Goal: Task Accomplishment & Management: Manage account settings

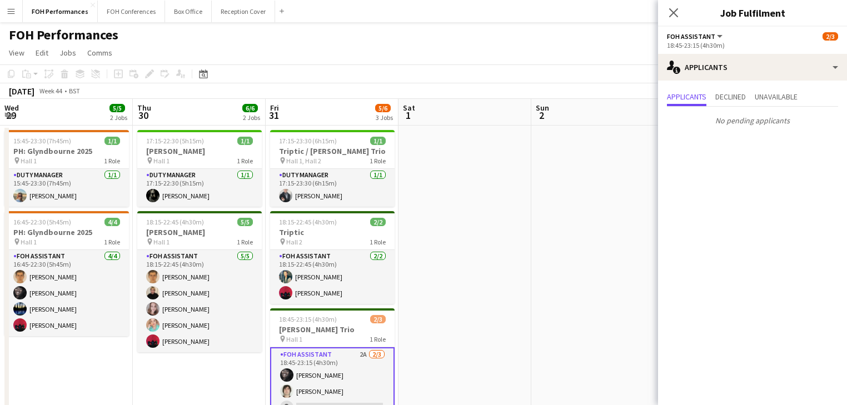
scroll to position [0, 423]
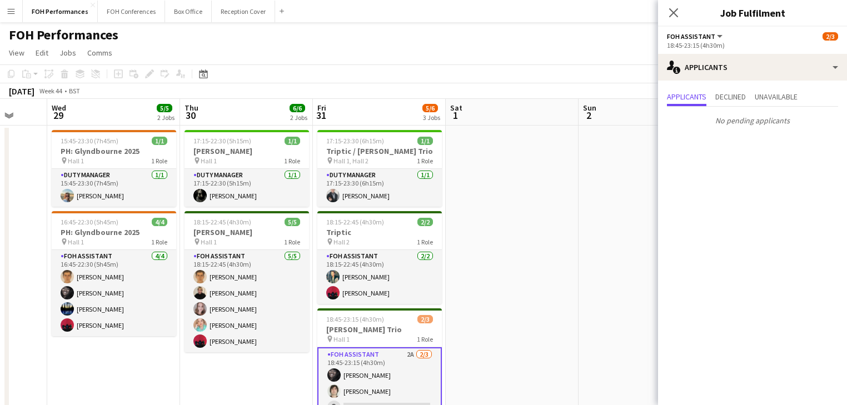
drag, startPoint x: 217, startPoint y: 231, endPoint x: 197, endPoint y: 238, distance: 20.7
click at [682, 219] on body "Menu Boards Boards Boards All jobs Status Workforce Workforce My Workforce Recr…" at bounding box center [423, 399] width 847 height 799
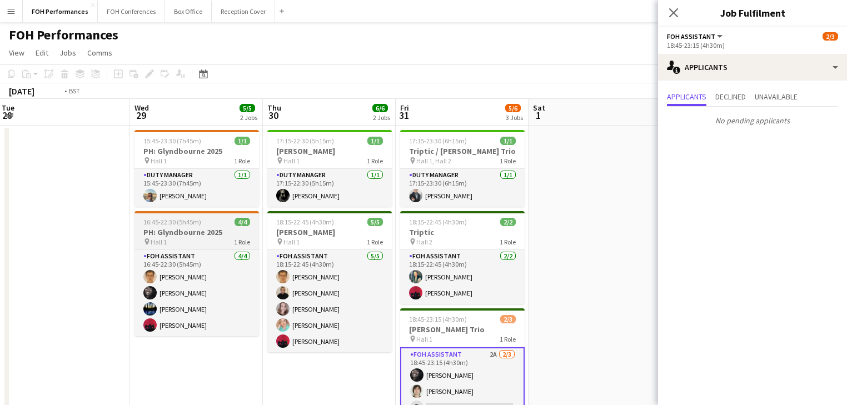
drag, startPoint x: 193, startPoint y: 241, endPoint x: 540, endPoint y: 220, distance: 347.4
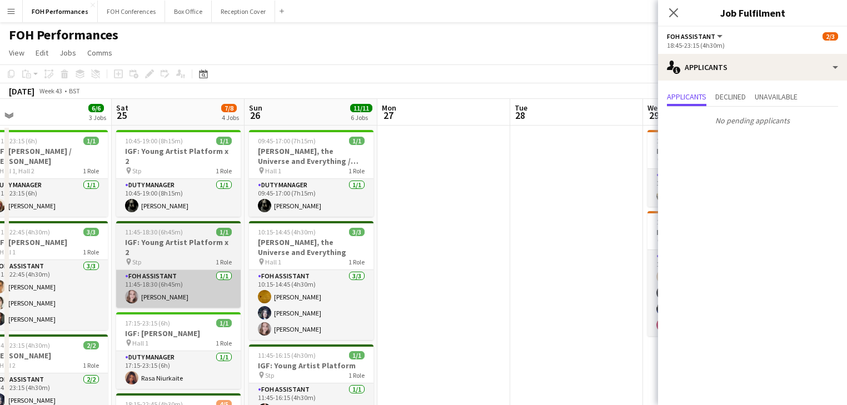
drag, startPoint x: 336, startPoint y: 245, endPoint x: 280, endPoint y: 260, distance: 57.7
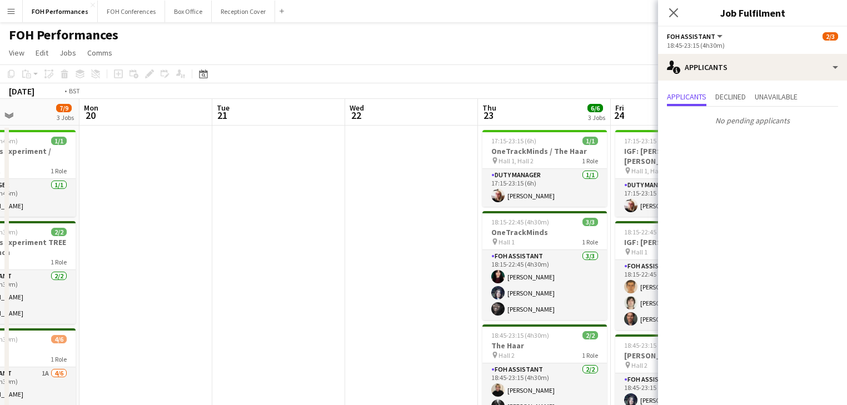
drag, startPoint x: 224, startPoint y: 283, endPoint x: 610, endPoint y: 275, distance: 385.2
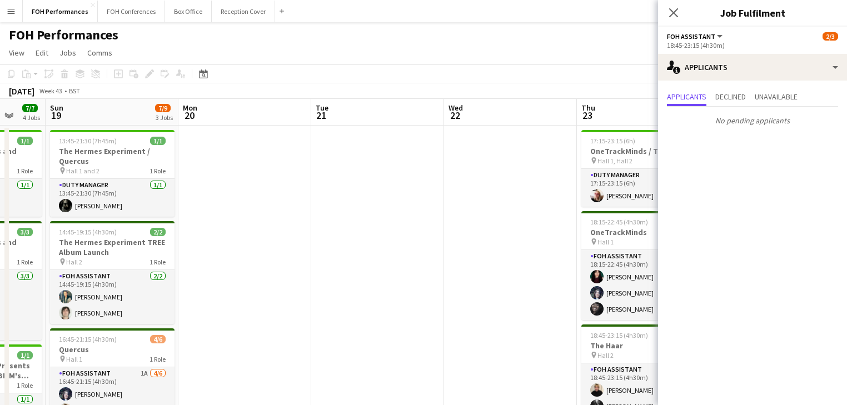
drag, startPoint x: 464, startPoint y: 253, endPoint x: 452, endPoint y: 238, distance: 18.6
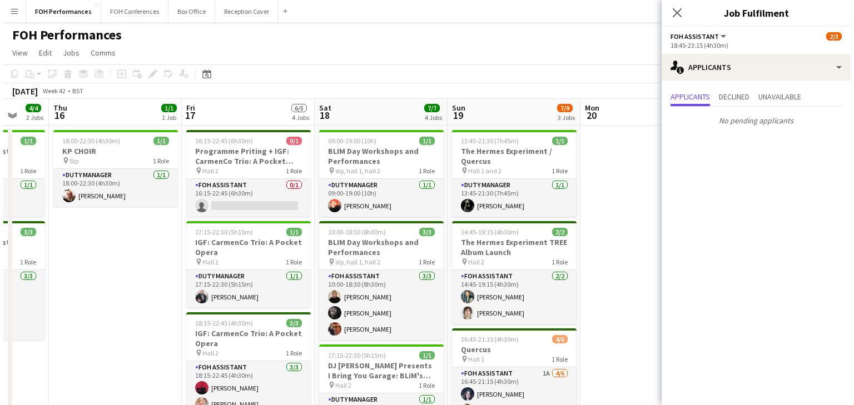
scroll to position [0, 354]
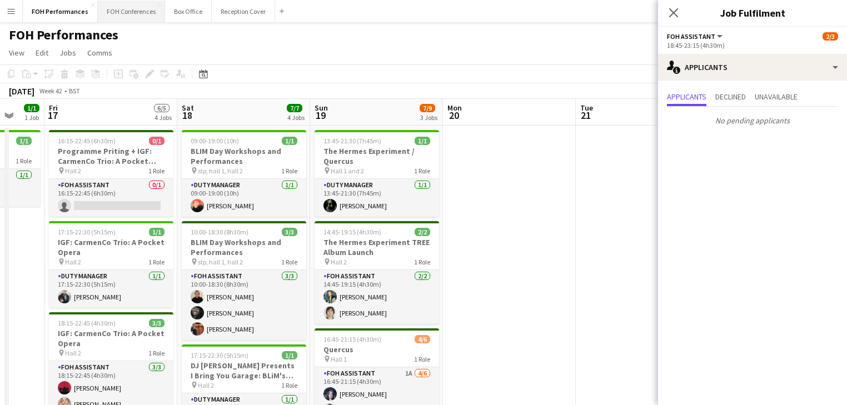
click at [126, 17] on button "FOH Conferences Close" at bounding box center [131, 12] width 67 height 22
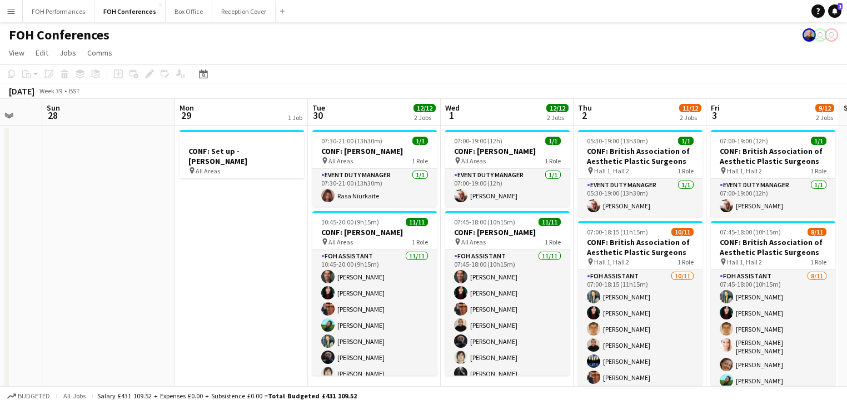
drag, startPoint x: 553, startPoint y: 267, endPoint x: 62, endPoint y: 191, distance: 497.1
click at [36, 193] on app-calendar-viewport "Wed 24 13/14 5 Jobs Thu 25 9/9 2 Jobs Fri 26 Sat 27 Sun 28 Mon 29 1 Job Tue 30 …" at bounding box center [423, 412] width 847 height 626
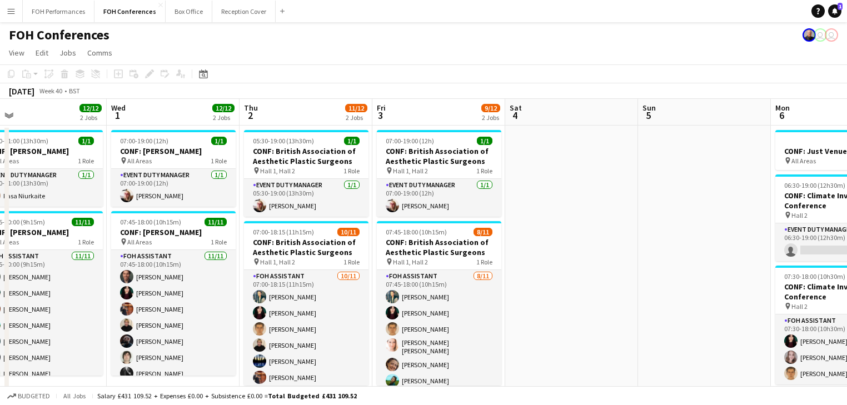
drag, startPoint x: 192, startPoint y: 214, endPoint x: 251, endPoint y: 219, distance: 58.6
click at [40, 189] on app-calendar-viewport "Sat 27 Sun 28 Mon 29 1 Job Tue 30 12/12 2 Jobs Wed 1 12/12 2 Jobs Thu 2 11/12 2…" at bounding box center [423, 412] width 847 height 626
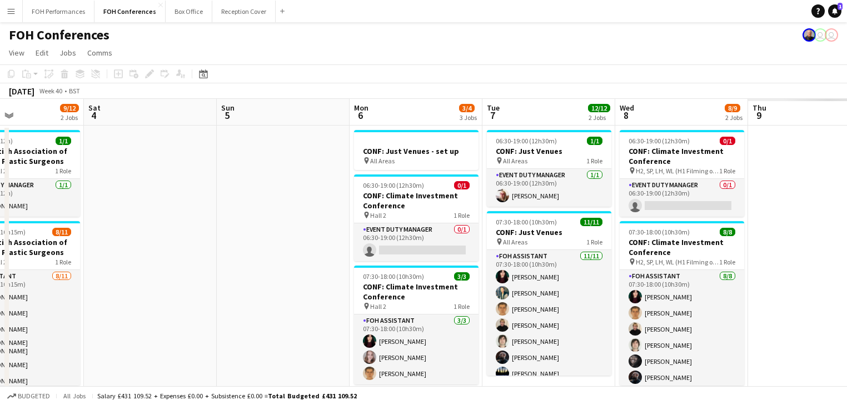
scroll to position [0, 394]
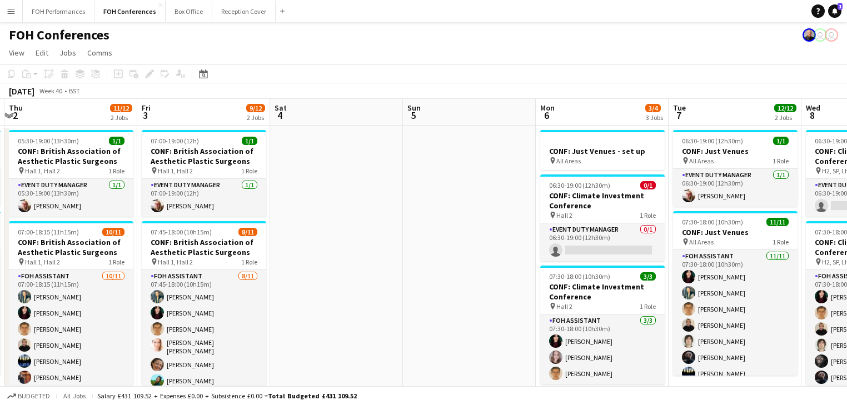
drag, startPoint x: 377, startPoint y: 254, endPoint x: 96, endPoint y: 222, distance: 283.6
click at [93, 224] on app-calendar-viewport "Mon 29 1 Job Tue 30 12/12 2 Jobs Wed 1 12/12 2 Jobs Thu 2 11/12 2 Jobs Fri 3 9/…" at bounding box center [423, 412] width 847 height 626
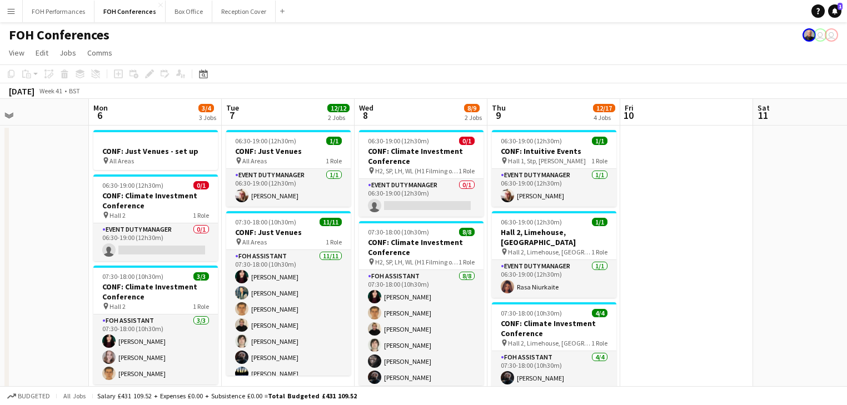
drag, startPoint x: 277, startPoint y: 236, endPoint x: 79, endPoint y: 209, distance: 199.7
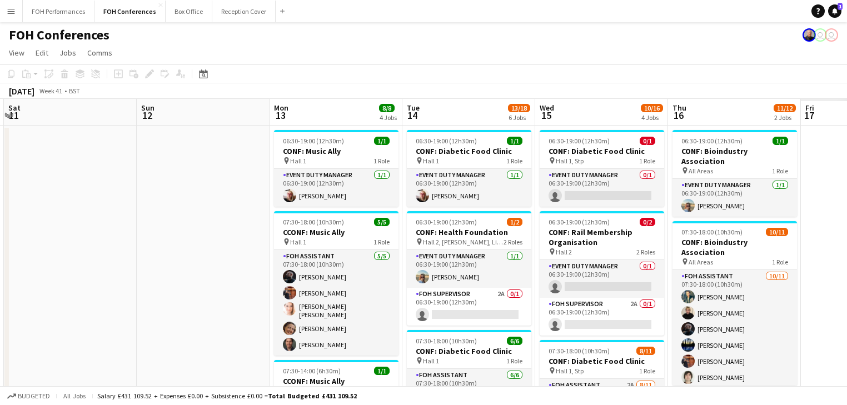
drag, startPoint x: 472, startPoint y: 249, endPoint x: 31, endPoint y: 183, distance: 445.6
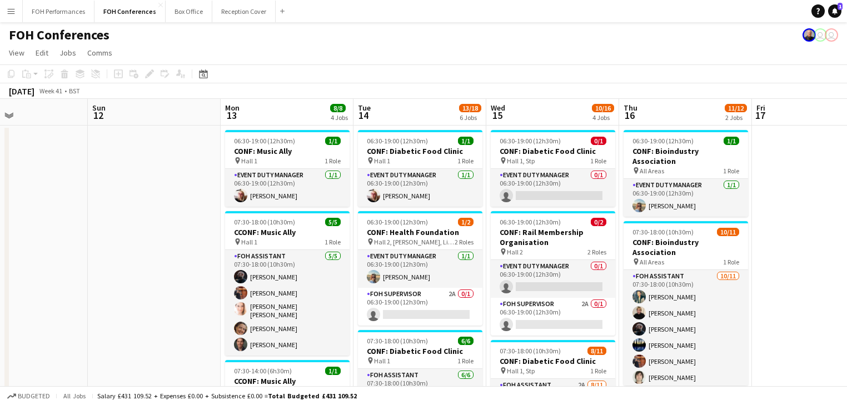
scroll to position [0, 457]
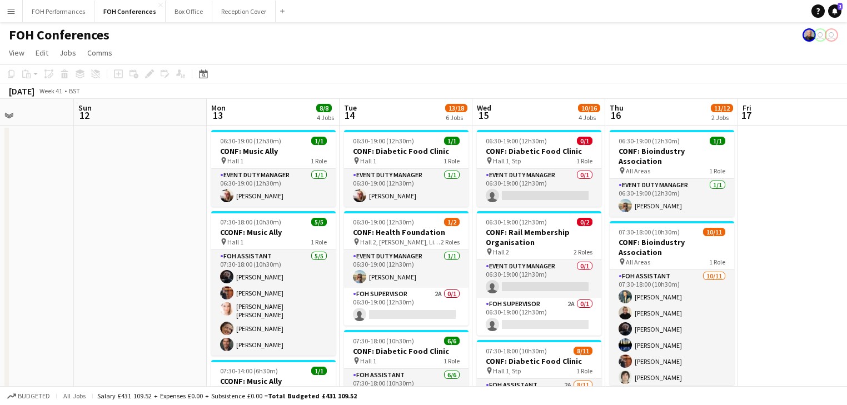
drag, startPoint x: 430, startPoint y: 258, endPoint x: 393, endPoint y: 256, distance: 36.7
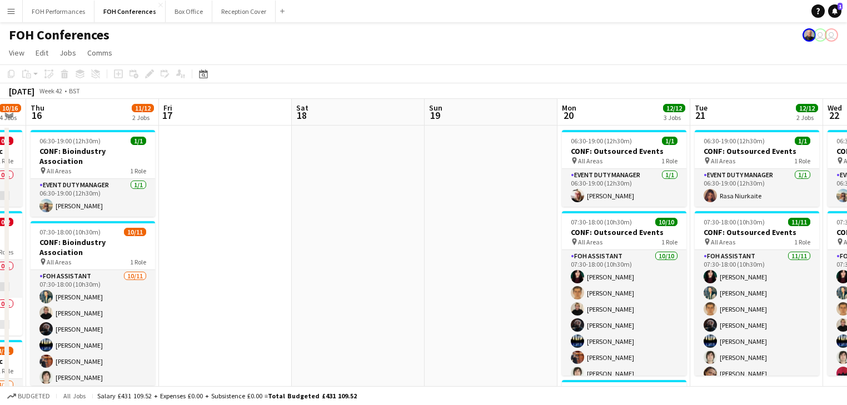
drag, startPoint x: 766, startPoint y: 290, endPoint x: 186, endPoint y: 223, distance: 583.4
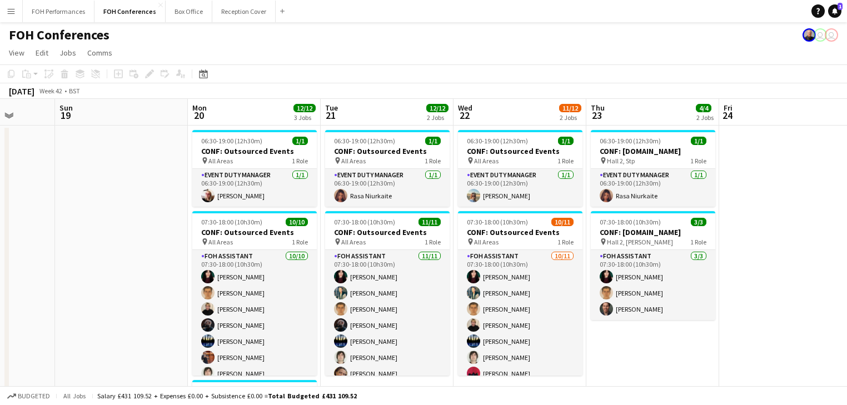
drag, startPoint x: 378, startPoint y: 234, endPoint x: -201, endPoint y: 155, distance: 583.8
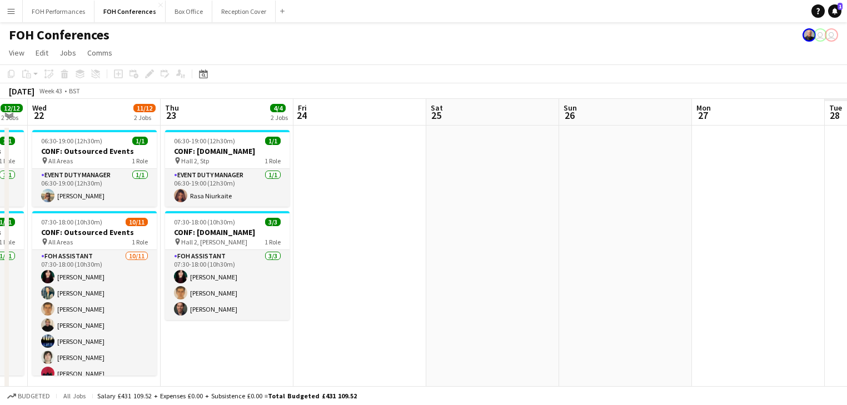
drag, startPoint x: 438, startPoint y: 255, endPoint x: 338, endPoint y: 213, distance: 108.4
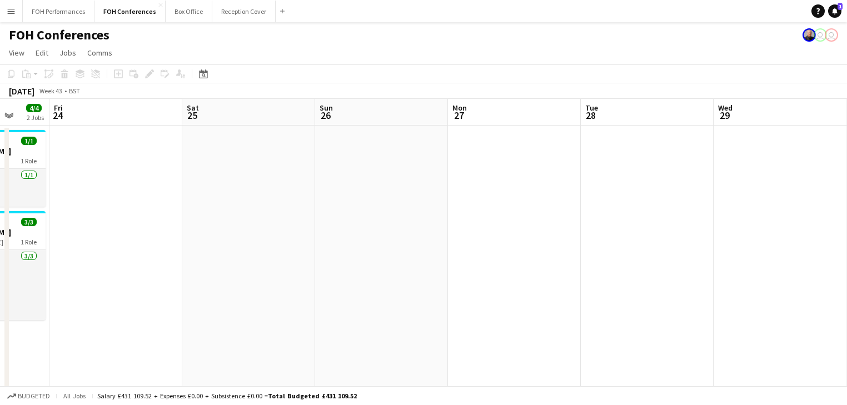
drag, startPoint x: 337, startPoint y: 216, endPoint x: 162, endPoint y: 174, distance: 180.3
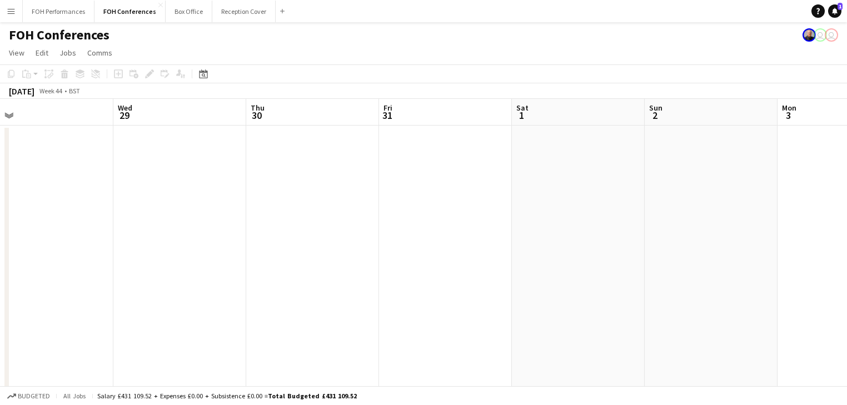
drag, startPoint x: 453, startPoint y: 225, endPoint x: 86, endPoint y: 174, distance: 371.4
drag, startPoint x: 795, startPoint y: 229, endPoint x: 491, endPoint y: 253, distance: 304.9
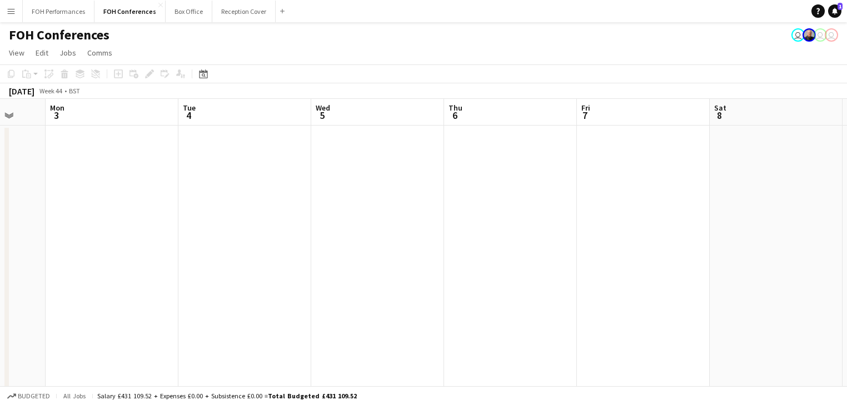
drag, startPoint x: 721, startPoint y: 263, endPoint x: 377, endPoint y: 261, distance: 344.0
drag, startPoint x: 607, startPoint y: 272, endPoint x: 378, endPoint y: 255, distance: 229.5
drag, startPoint x: 552, startPoint y: 274, endPoint x: 329, endPoint y: 240, distance: 225.4
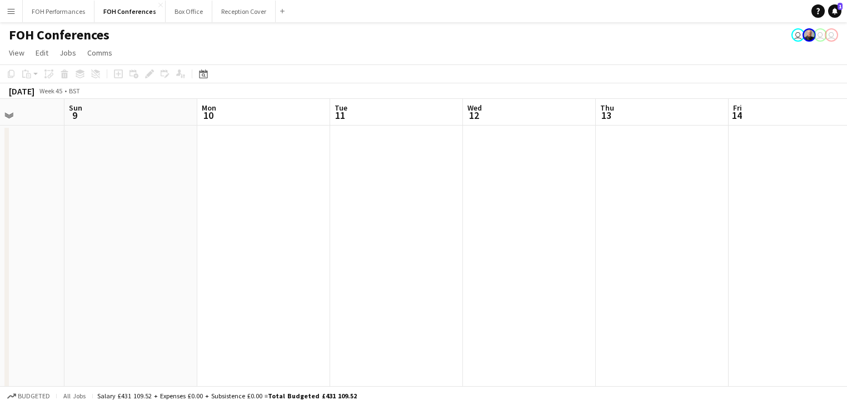
drag, startPoint x: 515, startPoint y: 253, endPoint x: 330, endPoint y: 240, distance: 184.9
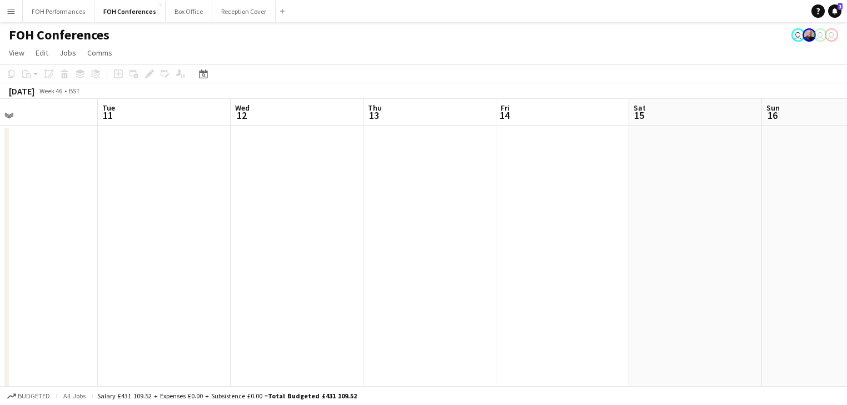
drag, startPoint x: 461, startPoint y: 247, endPoint x: 319, endPoint y: 231, distance: 142.6
drag, startPoint x: 408, startPoint y: 216, endPoint x: 204, endPoint y: 182, distance: 206.6
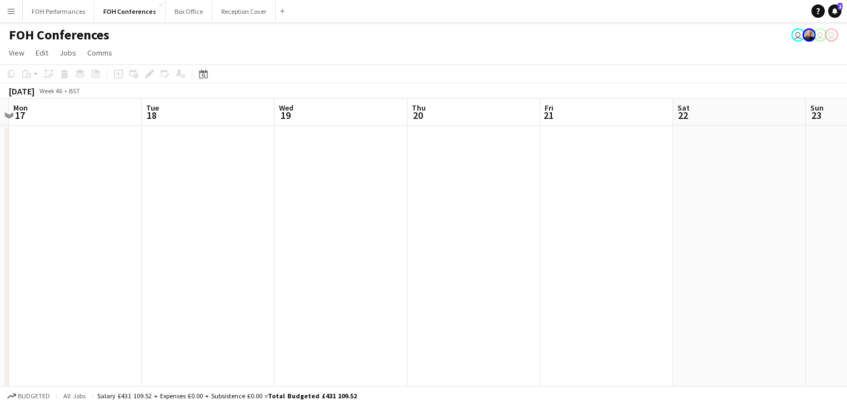
scroll to position [0, 313]
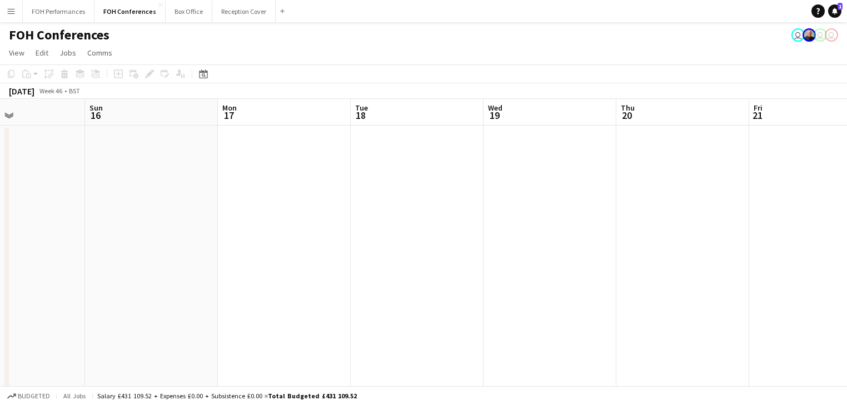
drag, startPoint x: 297, startPoint y: 213, endPoint x: 240, endPoint y: 204, distance: 57.4
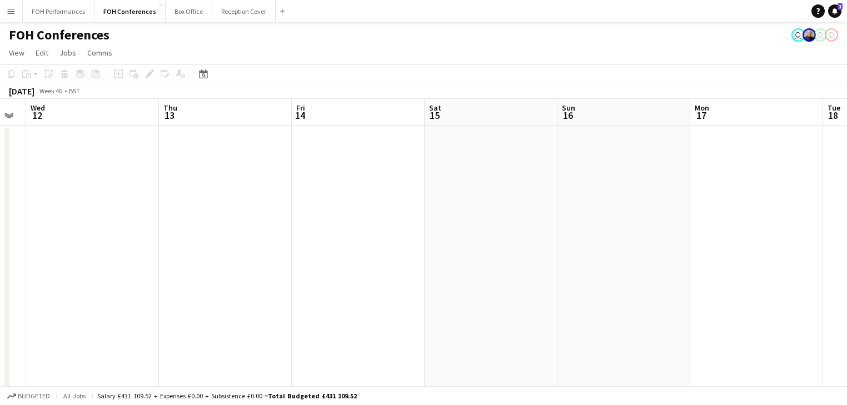
drag, startPoint x: 163, startPoint y: 273, endPoint x: 635, endPoint y: 239, distance: 473.5
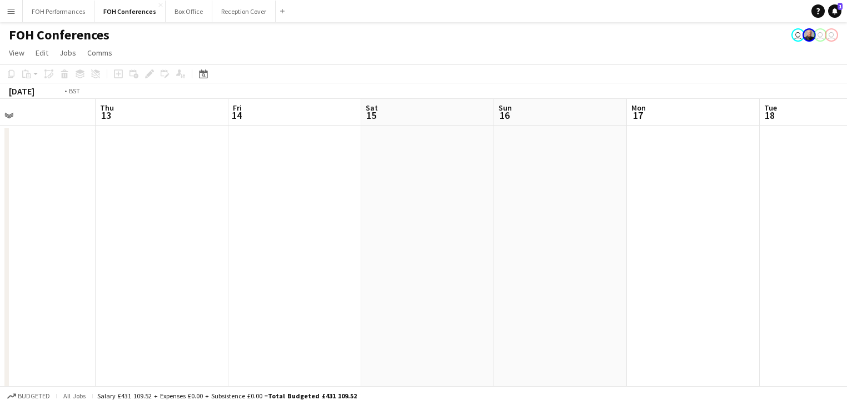
drag, startPoint x: 794, startPoint y: 223, endPoint x: 678, endPoint y: 227, distance: 115.6
drag, startPoint x: 664, startPoint y: 221, endPoint x: 607, endPoint y: 221, distance: 56.7
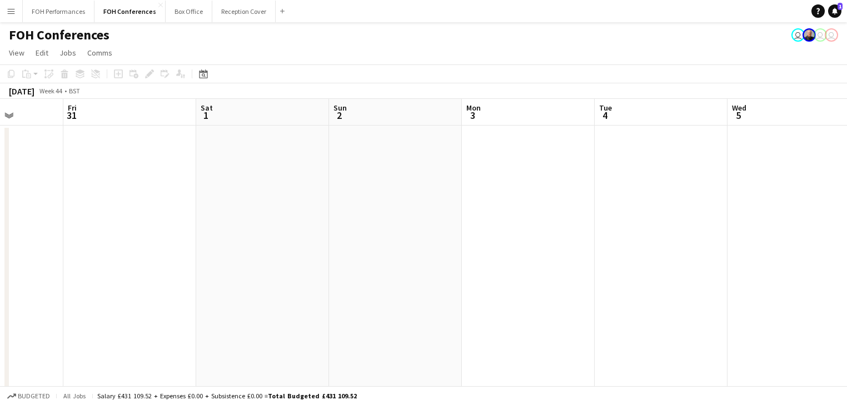
drag, startPoint x: 389, startPoint y: 202, endPoint x: 521, endPoint y: 216, distance: 132.4
drag, startPoint x: 171, startPoint y: 218, endPoint x: 596, endPoint y: 216, distance: 424.5
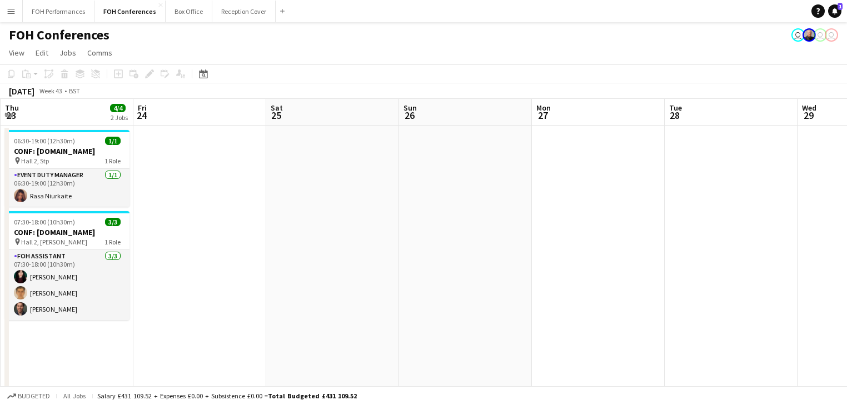
drag, startPoint x: 406, startPoint y: 247, endPoint x: 640, endPoint y: 245, distance: 233.9
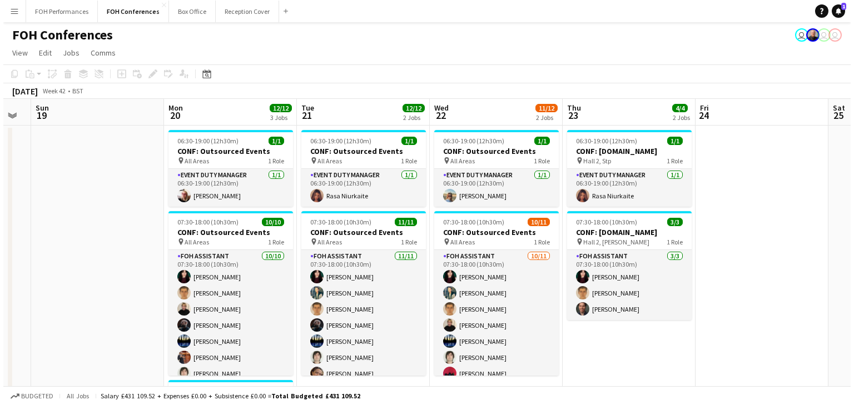
scroll to position [0, 342]
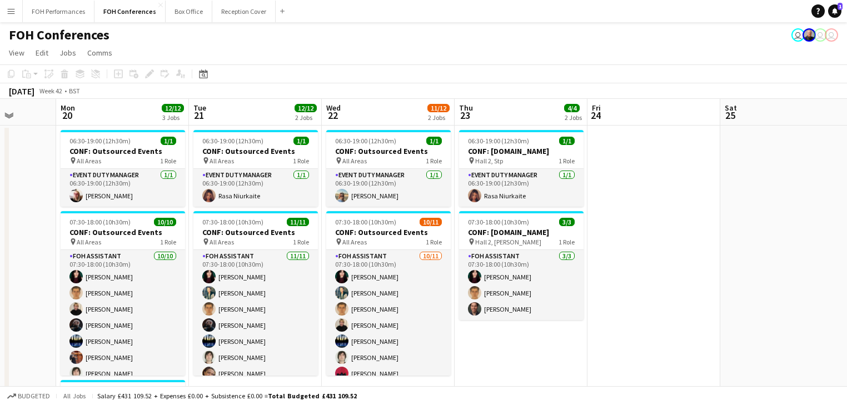
drag, startPoint x: 265, startPoint y: 262, endPoint x: 420, endPoint y: 262, distance: 155.6
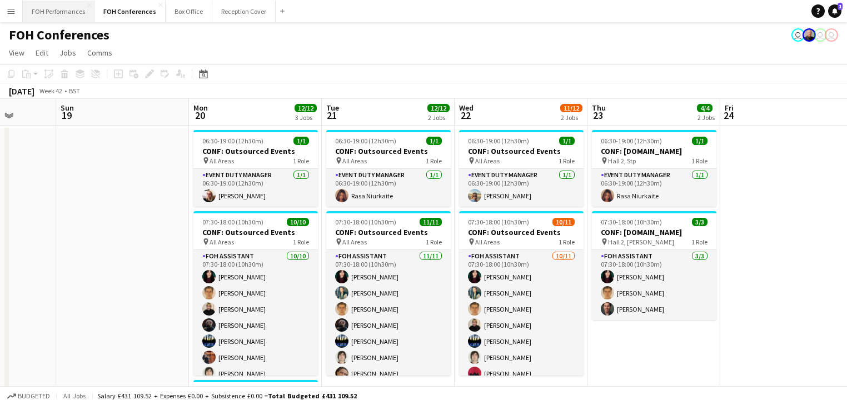
click at [62, 10] on button "FOH Performances Close" at bounding box center [59, 12] width 72 height 22
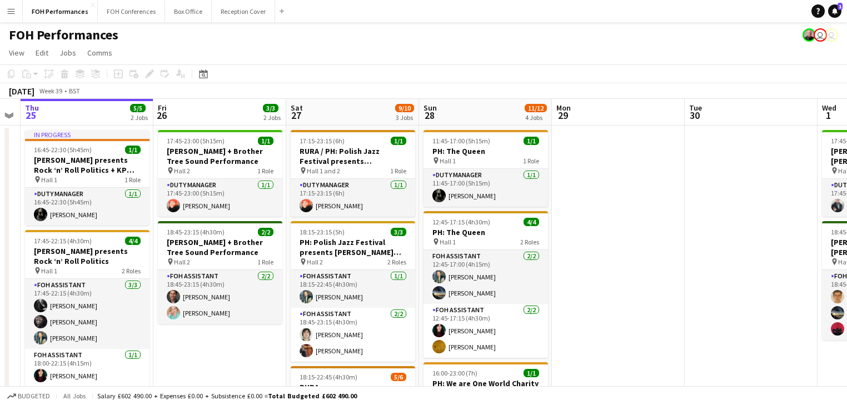
scroll to position [0, 395]
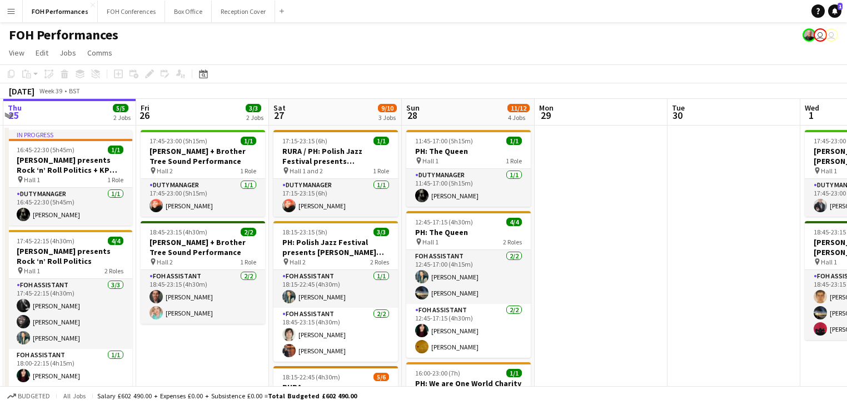
drag, startPoint x: 743, startPoint y: 277, endPoint x: 613, endPoint y: 293, distance: 130.5
click at [613, 293] on app-calendar-viewport "Mon 22 1/1 1 Job Tue 23 Wed 24 Thu 25 5/5 2 Jobs Fri 26 3/3 2 Jobs Sat 27 9/10 …" at bounding box center [423, 371] width 847 height 544
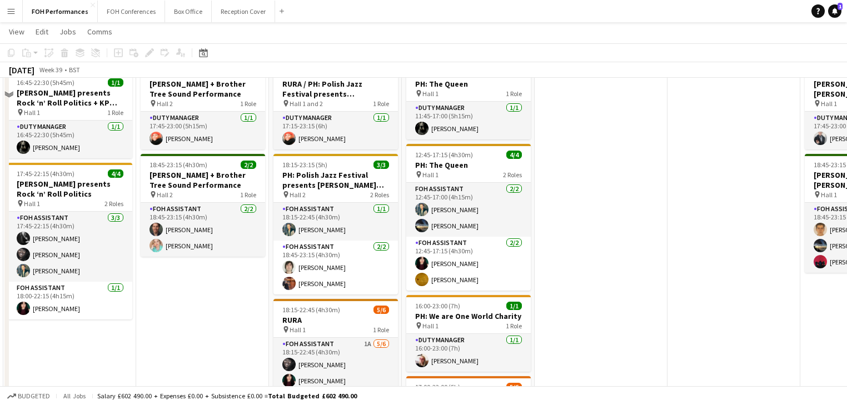
scroll to position [0, 0]
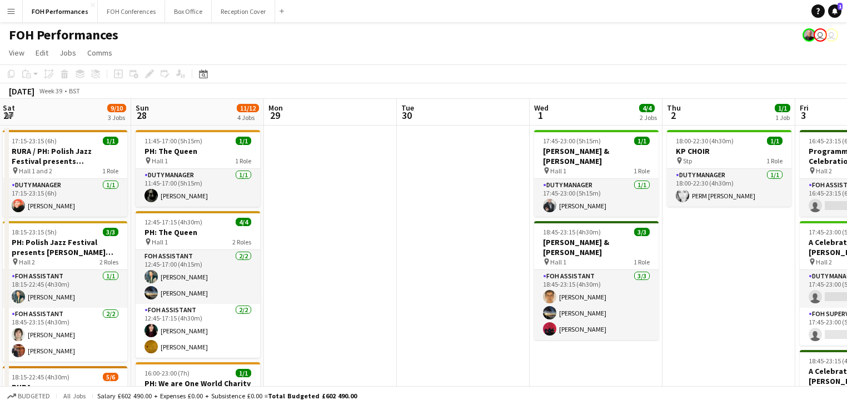
drag, startPoint x: 635, startPoint y: 342, endPoint x: 231, endPoint y: 316, distance: 404.3
click at [231, 316] on app-calendar-viewport "Wed 24 Thu 25 5/5 2 Jobs Fri 26 3/3 2 Jobs Sat 27 9/10 3 Jobs Sun 28 11/12 4 Jo…" at bounding box center [423, 371] width 847 height 544
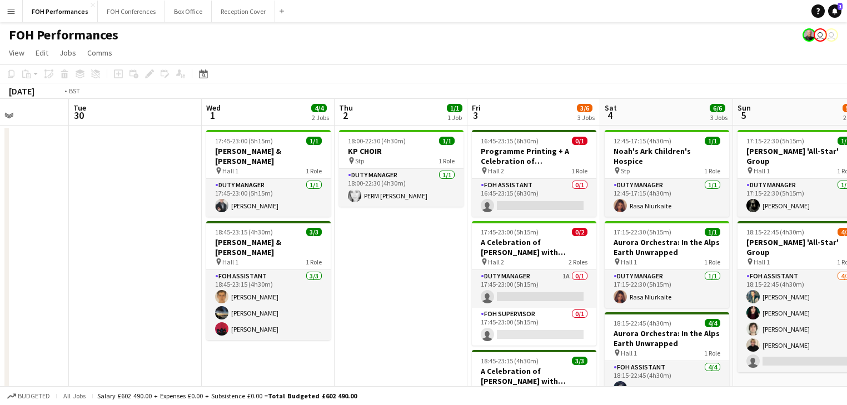
drag, startPoint x: 424, startPoint y: 313, endPoint x: 834, endPoint y: 305, distance: 409.6
click at [846, 306] on html "Menu Boards Boards Boards All jobs Status Workforce Workforce My Workforce Recr…" at bounding box center [423, 331] width 847 height 662
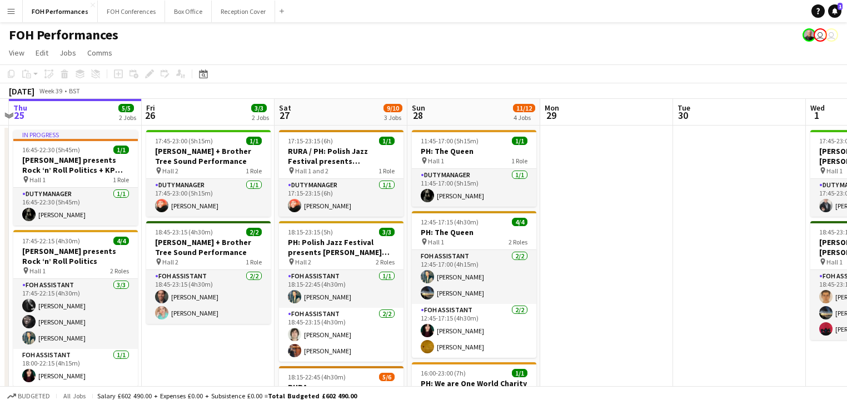
scroll to position [0, 255]
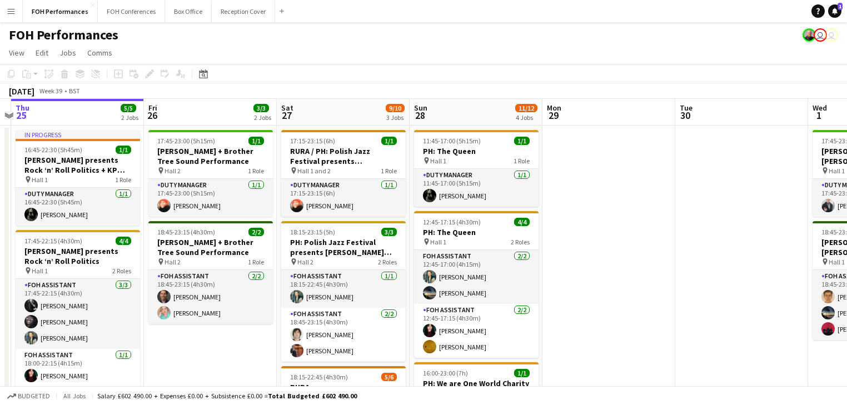
drag, startPoint x: 584, startPoint y: 329, endPoint x: 629, endPoint y: 322, distance: 45.5
click at [629, 322] on app-calendar-viewport "Tue 23 Wed 24 Thu 25 5/5 2 Jobs Fri 26 3/3 2 Jobs Sat 27 9/10 3 Jobs Sun 28 11/…" at bounding box center [423, 371] width 847 height 544
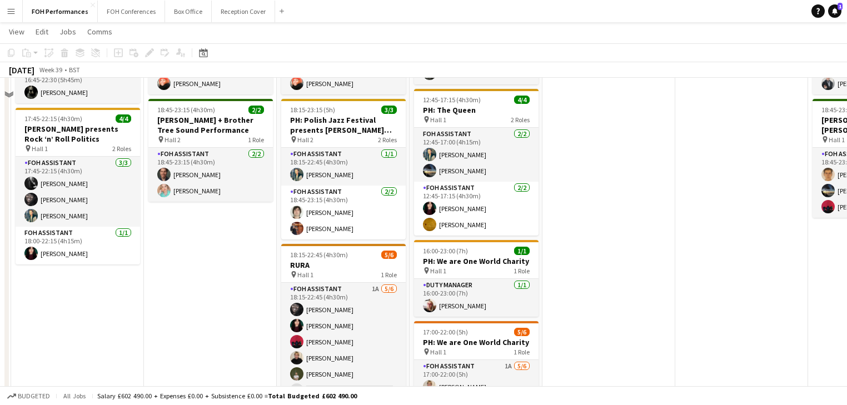
scroll to position [0, 0]
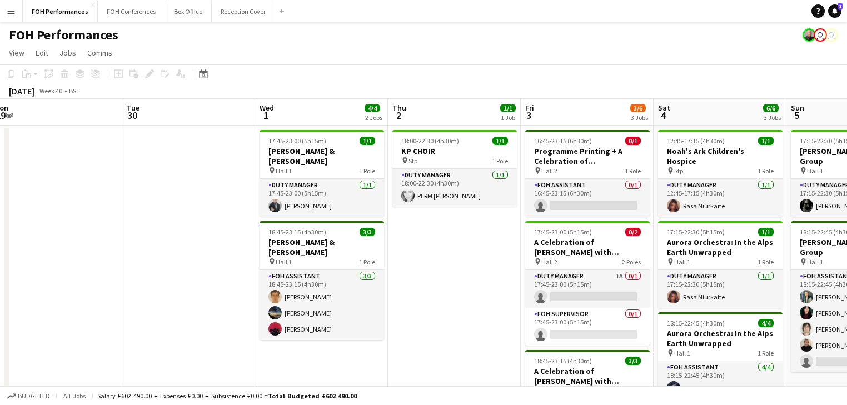
drag, startPoint x: 564, startPoint y: 280, endPoint x: 64, endPoint y: 285, distance: 499.6
click at [38, 282] on app-calendar-viewport "Fri 26 3/3 2 Jobs Sat 27 9/10 3 Jobs Sun 28 11/12 4 Jobs Mon 29 Tue 30 Wed 1 4/…" at bounding box center [423, 371] width 847 height 544
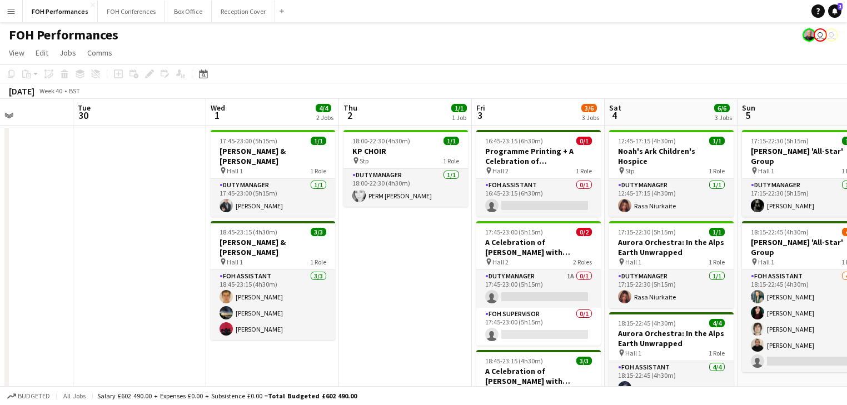
drag, startPoint x: 114, startPoint y: 298, endPoint x: 27, endPoint y: 298, distance: 87.2
click at [27, 298] on app-calendar-viewport "Fri 26 3/3 2 Jobs Sat 27 9/10 3 Jobs Sun 28 11/12 4 Jobs Mon 29 Tue 30 Wed 1 4/…" at bounding box center [423, 371] width 847 height 544
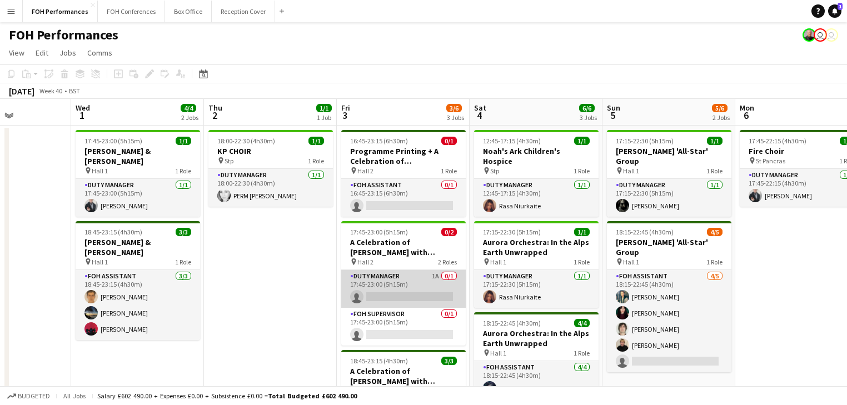
click at [398, 291] on app-card-role "Duty Manager 1A 0/1 17:45-23:00 (5h15m) single-neutral-actions" at bounding box center [403, 289] width 124 height 38
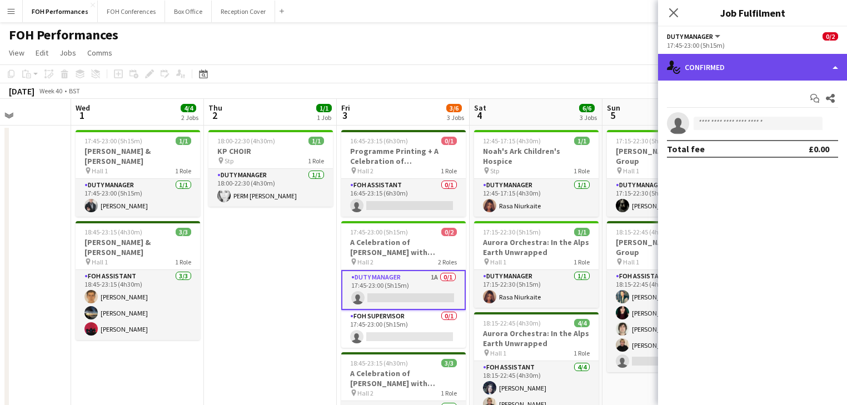
click at [727, 65] on div "single-neutral-actions-check-2 Confirmed" at bounding box center [752, 67] width 189 height 27
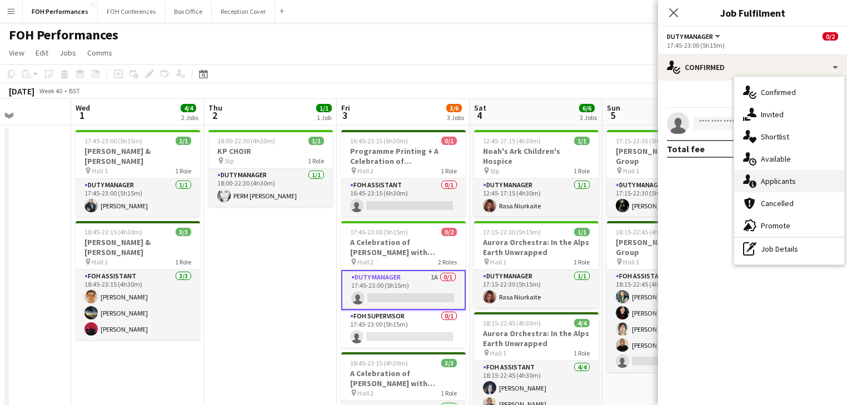
click at [762, 181] on span "Applicants" at bounding box center [778, 181] width 35 height 10
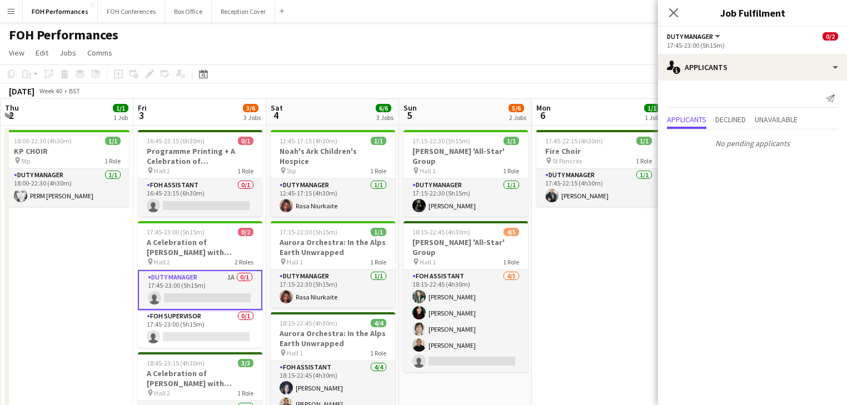
drag, startPoint x: 576, startPoint y: 226, endPoint x: 371, endPoint y: 226, distance: 205.0
click at [372, 226] on app-calendar-viewport "Mon 29 Tue 30 Wed 1 4/4 2 Jobs Thu 2 1/1 1 Job Fri 3 3/6 3 Jobs Sat 4 6/6 3 Job…" at bounding box center [423, 371] width 847 height 544
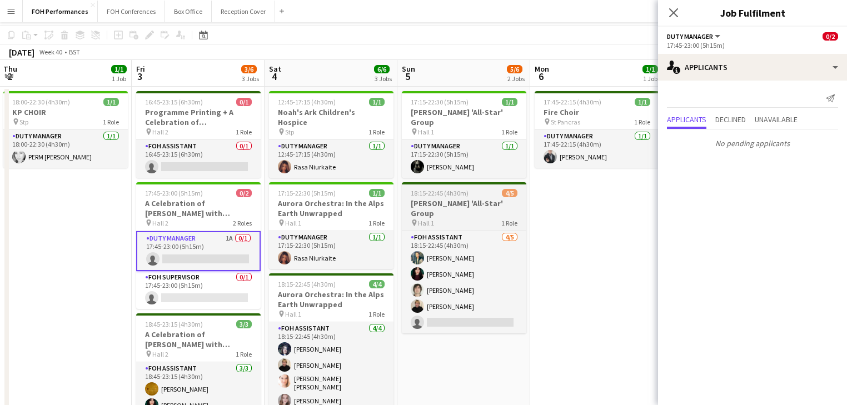
scroll to position [0, 0]
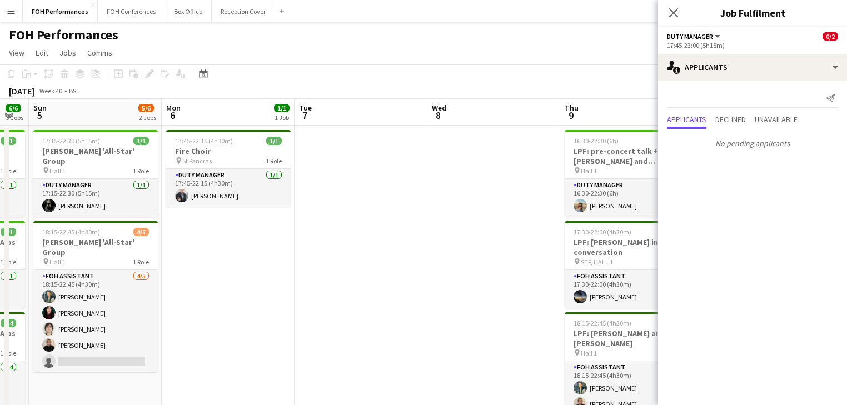
drag, startPoint x: 550, startPoint y: 216, endPoint x: 233, endPoint y: 218, distance: 316.2
click at [181, 216] on app-calendar-viewport "Wed 1 4/4 2 Jobs Thu 2 1/1 1 Job Fri 3 3/6 3 Jobs Sat 4 6/6 3 Jobs Sun 5 5/6 2 …" at bounding box center [423, 371] width 847 height 544
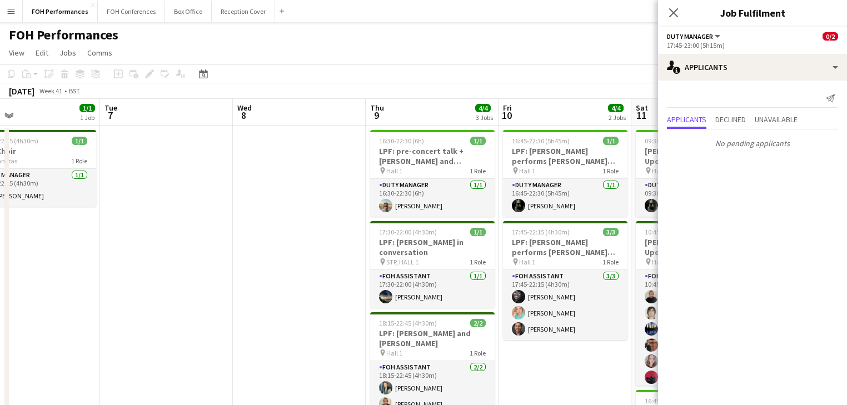
drag, startPoint x: 392, startPoint y: 227, endPoint x: 179, endPoint y: 233, distance: 213.5
click at [155, 227] on app-calendar-viewport "Fri 3 3/6 3 Jobs Sat 4 6/6 3 Jobs Sun 5 5/6 2 Jobs Mon 6 1/1 1 Job Tue 7 Wed 8 …" at bounding box center [423, 371] width 847 height 544
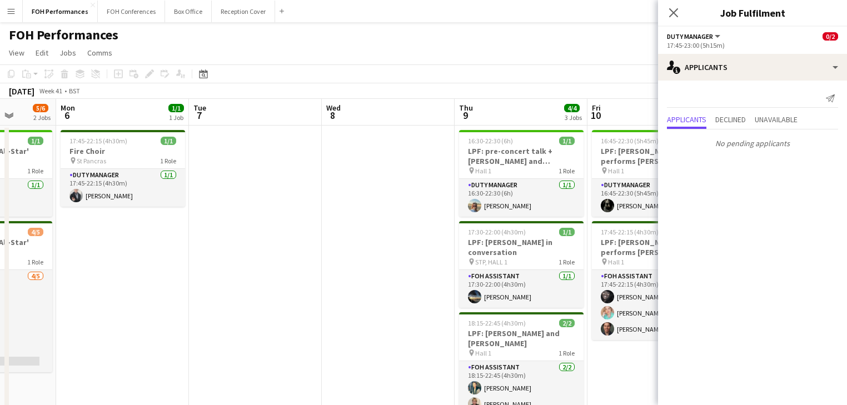
drag, startPoint x: 400, startPoint y: 243, endPoint x: 156, endPoint y: 220, distance: 245.0
click at [44, 220] on app-calendar-viewport "Fri 3 3/6 3 Jobs Sat 4 6/6 3 Jobs Sun 5 5/6 2 Jobs Mon 6 1/1 1 Job Tue 7 Wed 8 …" at bounding box center [423, 371] width 847 height 544
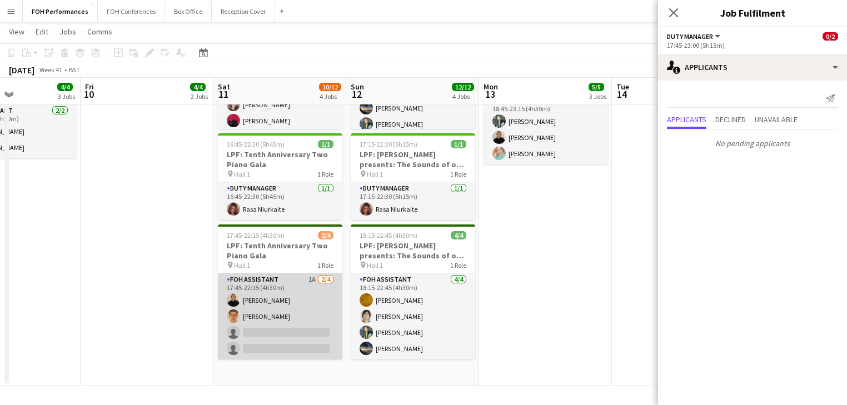
click at [258, 327] on app-card-role "FOH Assistant 1A [DATE] 17:45-22:15 (4h30m) [PERSON_NAME] [PERSON_NAME] single-…" at bounding box center [280, 316] width 124 height 86
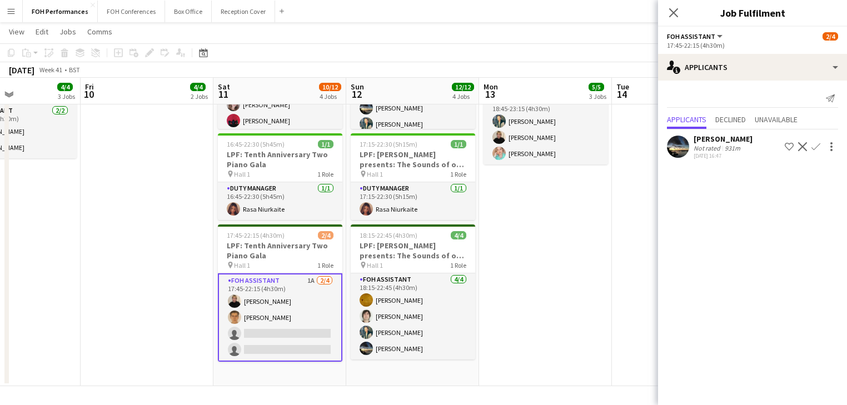
click at [817, 147] on app-icon "Confirm" at bounding box center [815, 146] width 9 height 9
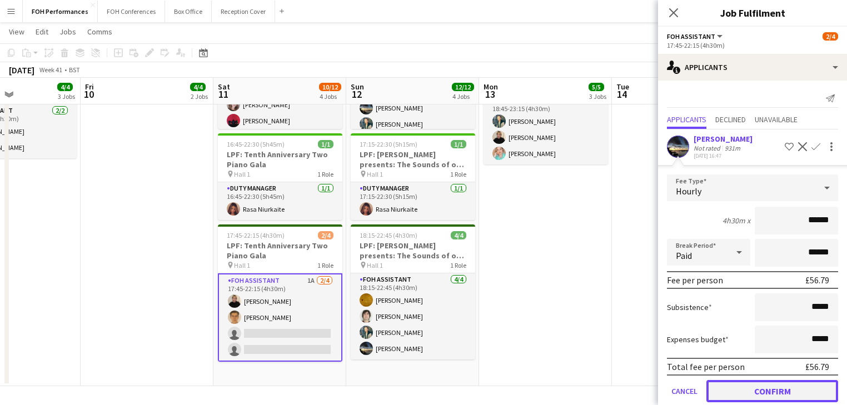
click at [780, 389] on button "Confirm" at bounding box center [772, 391] width 132 height 22
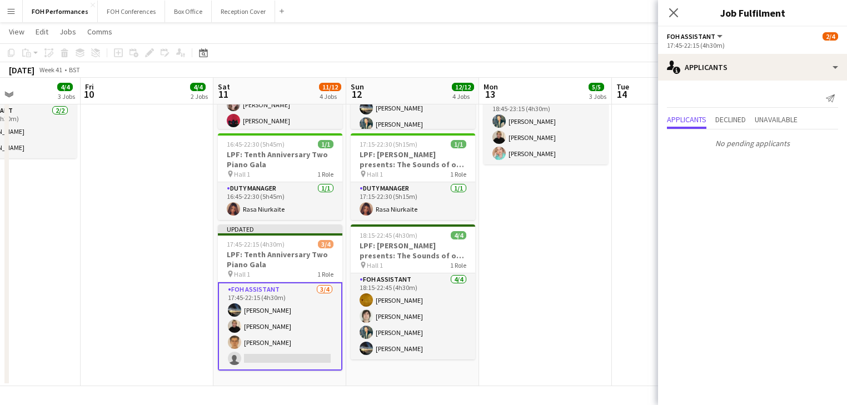
drag, startPoint x: 576, startPoint y: 305, endPoint x: 578, endPoint y: 296, distance: 8.6
click at [576, 304] on app-date-cell "17:45-22:15 (4h30m) 1/1 Fire Choir pin St Pancras 1 Role FOH Supervisor [DATE] …" at bounding box center [545, 127] width 133 height 517
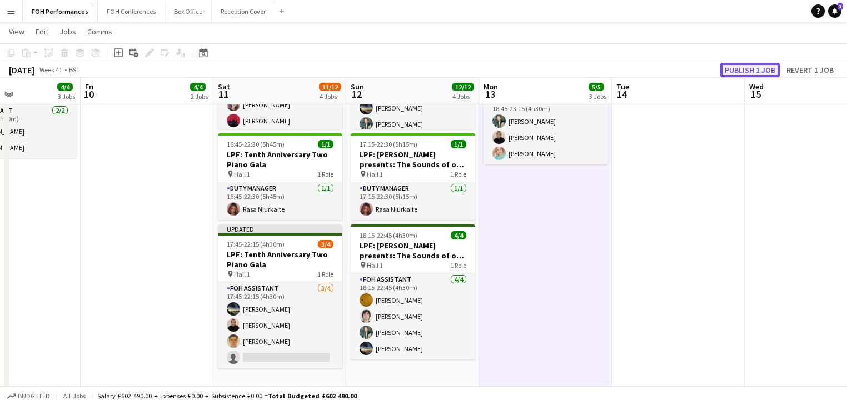
click at [752, 72] on button "Publish 1 job" at bounding box center [749, 70] width 59 height 14
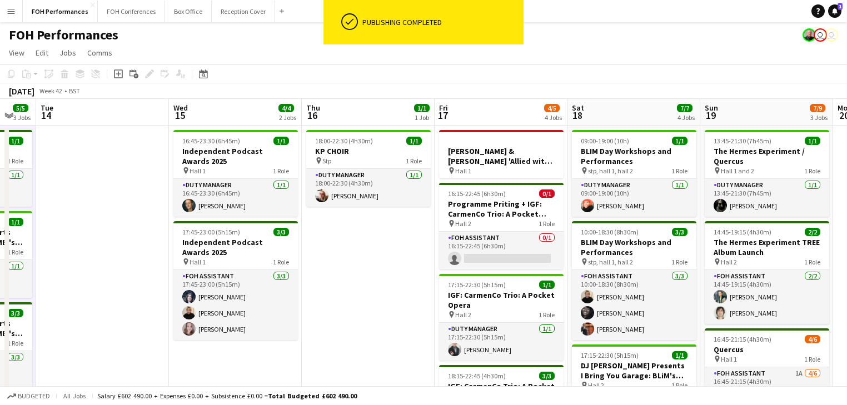
drag, startPoint x: 672, startPoint y: 251, endPoint x: 93, endPoint y: 224, distance: 580.2
click at [93, 224] on app-calendar-viewport "Fri 10 4/4 2 Jobs Sat 11 11/12 4 Jobs Sun 12 12/12 4 Jobs Mon 13 5/5 3 Jobs Tue…" at bounding box center [423, 371] width 847 height 544
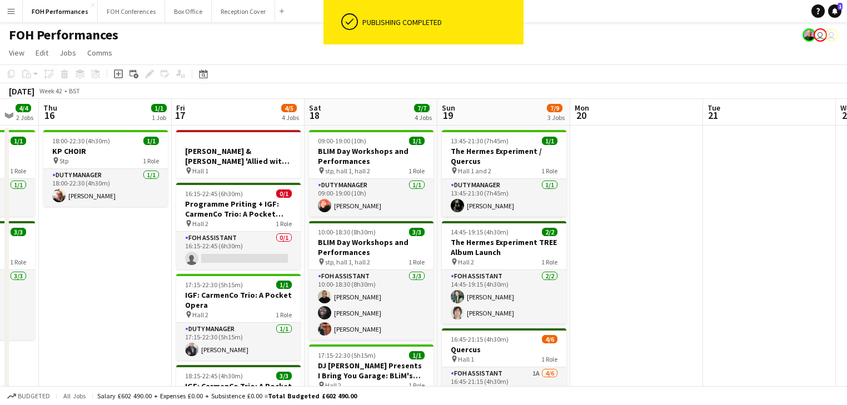
drag, startPoint x: 393, startPoint y: 260, endPoint x: 136, endPoint y: 251, distance: 258.0
click at [136, 251] on app-calendar-viewport "Sun 12 12/12 4 Jobs Mon 13 5/5 3 Jobs Tue 14 Wed 15 4/4 2 Jobs Thu 16 1/1 1 Job…" at bounding box center [423, 371] width 847 height 544
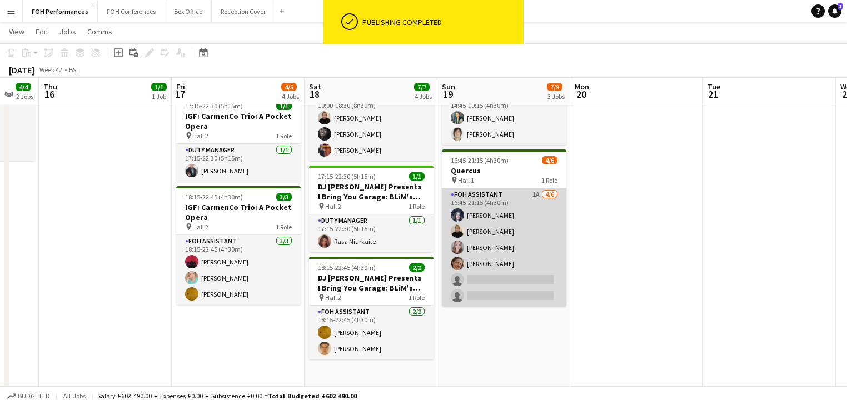
click at [490, 259] on app-card-role "FOH Assistant 1A [DATE] 16:45-21:15 (4h30m) [PERSON_NAME] [PERSON_NAME] [PERSON…" at bounding box center [504, 247] width 124 height 118
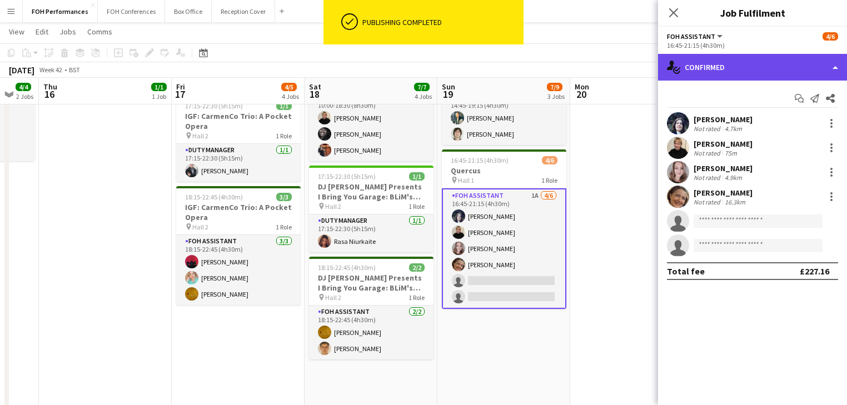
click at [715, 67] on div "single-neutral-actions-check-2 Confirmed" at bounding box center [752, 67] width 189 height 27
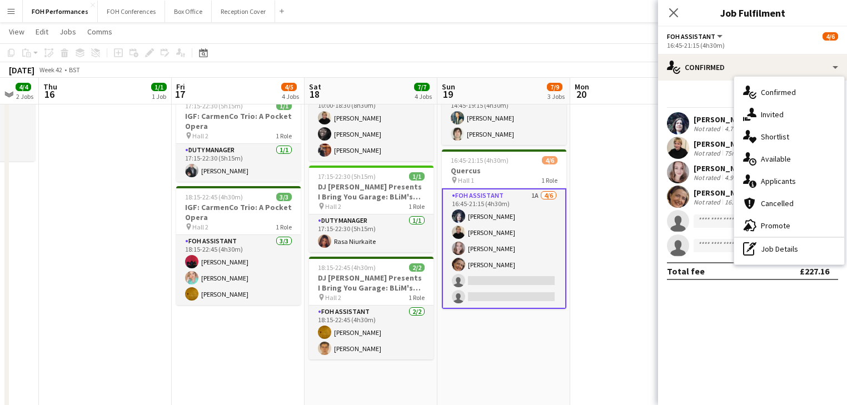
click at [781, 180] on span "Applicants" at bounding box center [778, 181] width 35 height 10
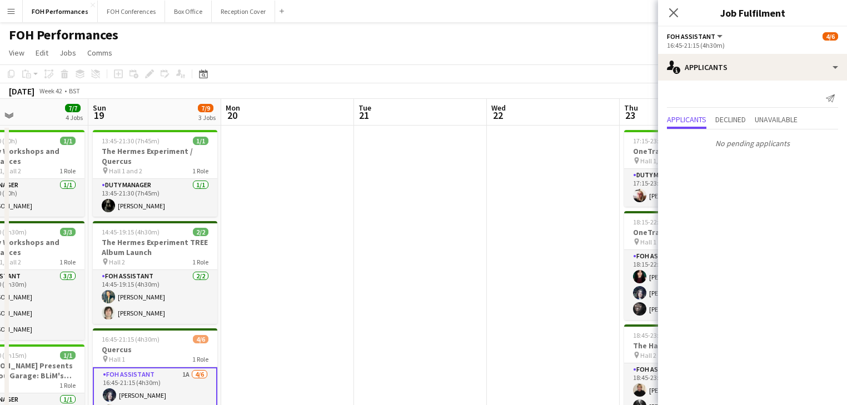
drag, startPoint x: 601, startPoint y: 181, endPoint x: 286, endPoint y: 179, distance: 315.1
click at [235, 179] on app-calendar-viewport "Tue 14 Wed 15 4/4 2 Jobs Thu 16 1/1 1 Job Fri 17 4/5 4 Jobs Sat 18 7/7 4 Jobs S…" at bounding box center [423, 371] width 847 height 544
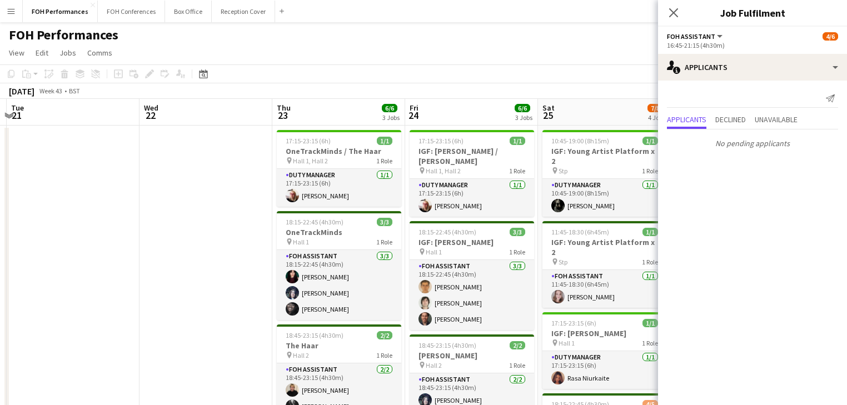
drag, startPoint x: 442, startPoint y: 200, endPoint x: 112, endPoint y: 169, distance: 331.5
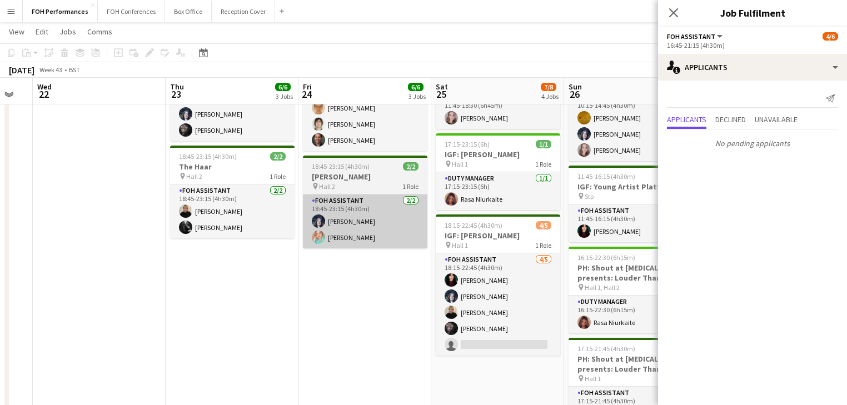
drag, startPoint x: 445, startPoint y: 226, endPoint x: 160, endPoint y: 227, distance: 284.5
click at [96, 217] on app-calendar-viewport "Sat 18 7/7 4 Jobs Sun 19 7/9 3 Jobs Mon 20 Tue 21 Wed 22 Thu 23 6/6 3 Jobs Fri …" at bounding box center [423, 234] width 847 height 736
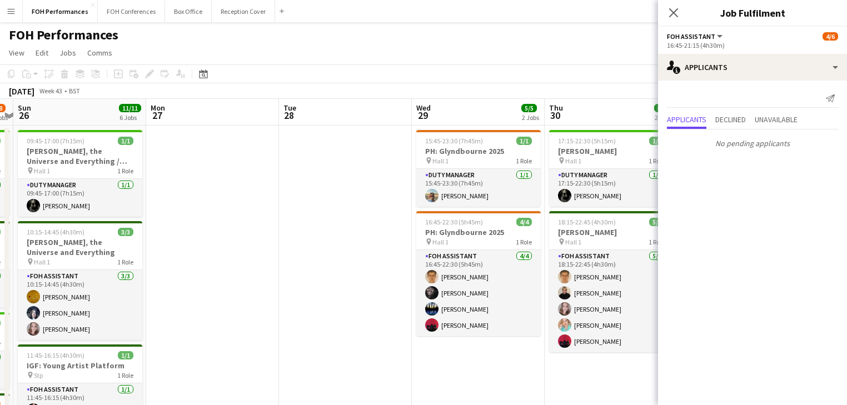
drag, startPoint x: 493, startPoint y: 252, endPoint x: 207, endPoint y: 238, distance: 286.0
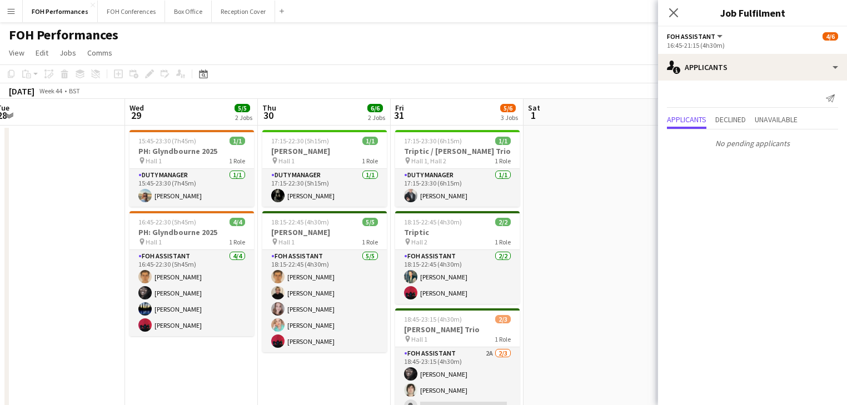
drag, startPoint x: 227, startPoint y: 227, endPoint x: 91, endPoint y: 226, distance: 136.1
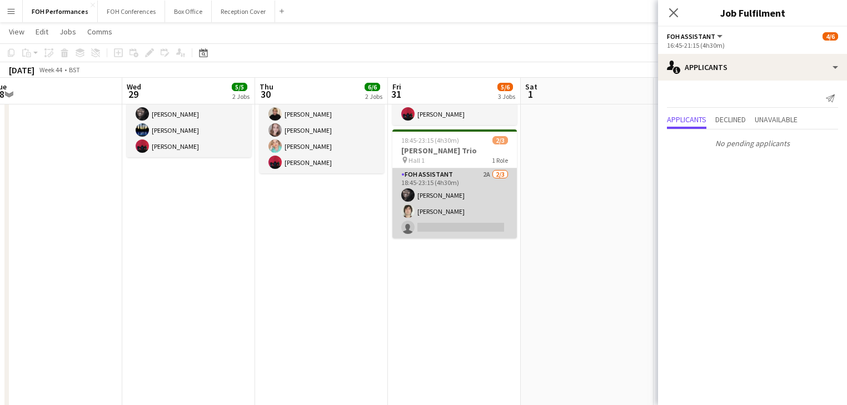
click at [431, 199] on app-card-role "FOH Assistant 2A [DATE] 18:45-23:15 (4h30m) [PERSON_NAME] [PERSON_NAME] single-…" at bounding box center [454, 203] width 124 height 70
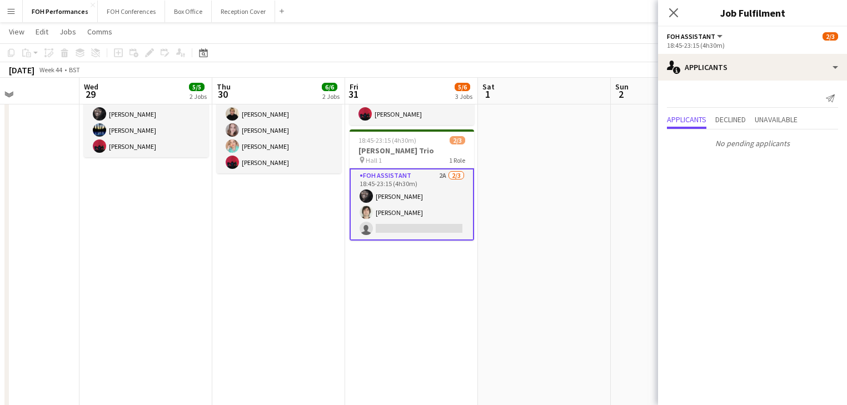
drag, startPoint x: 545, startPoint y: 218, endPoint x: 269, endPoint y: 233, distance: 276.0
click at [236, 232] on app-calendar-viewport "Sat 25 7/8 4 Jobs Sun 26 11/11 6 Jobs Mon 27 Tue 28 Wed 29 5/5 2 Jobs Thu 30 6/…" at bounding box center [423, 234] width 847 height 736
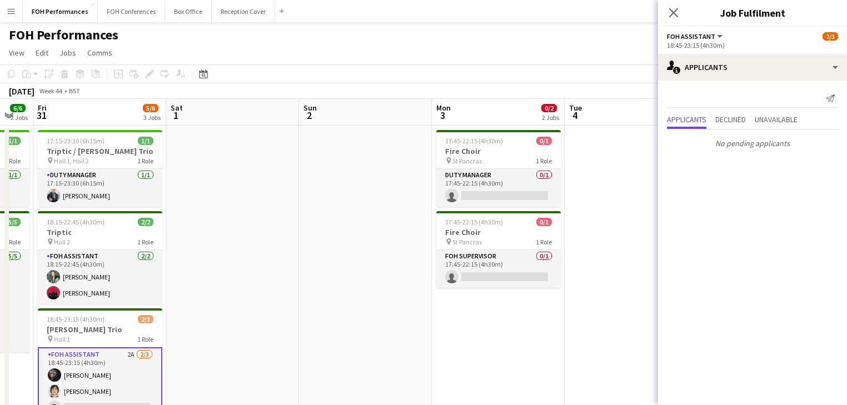
drag, startPoint x: 234, startPoint y: 207, endPoint x: 1, endPoint y: 204, distance: 233.4
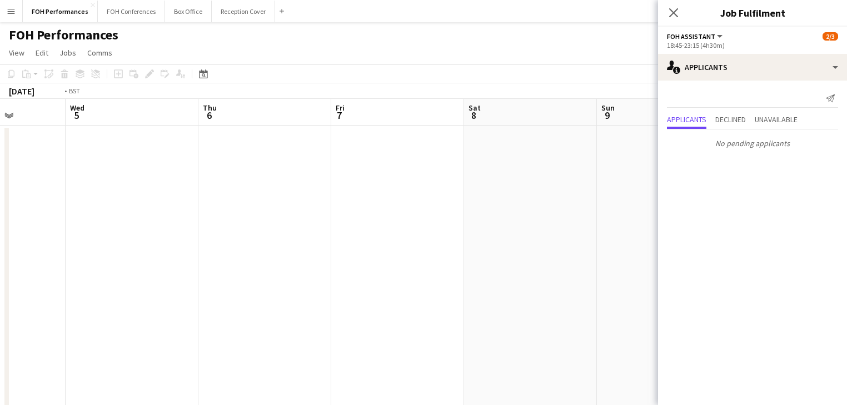
drag, startPoint x: 314, startPoint y: 238, endPoint x: 22, endPoint y: 209, distance: 293.7
click at [0, 202] on html "Menu Boards Boards Boards All jobs Status Workforce Workforce My Workforce Recr…" at bounding box center [423, 399] width 847 height 799
drag, startPoint x: 245, startPoint y: 237, endPoint x: 11, endPoint y: 203, distance: 236.4
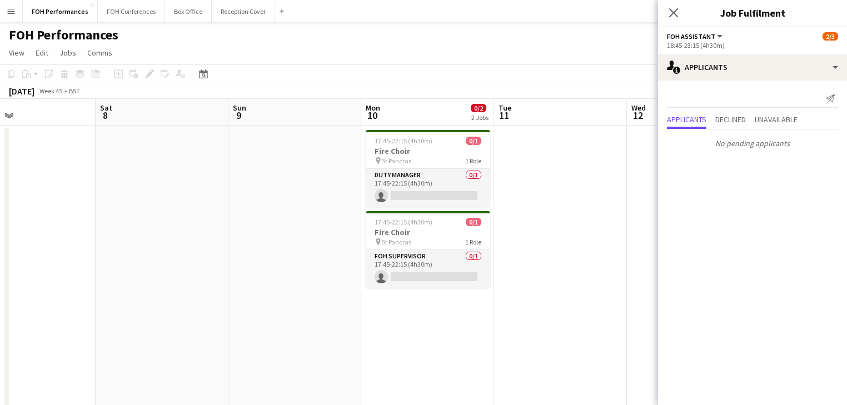
click at [676, 16] on icon at bounding box center [673, 12] width 11 height 11
